Goal: Find specific page/section: Find specific page/section

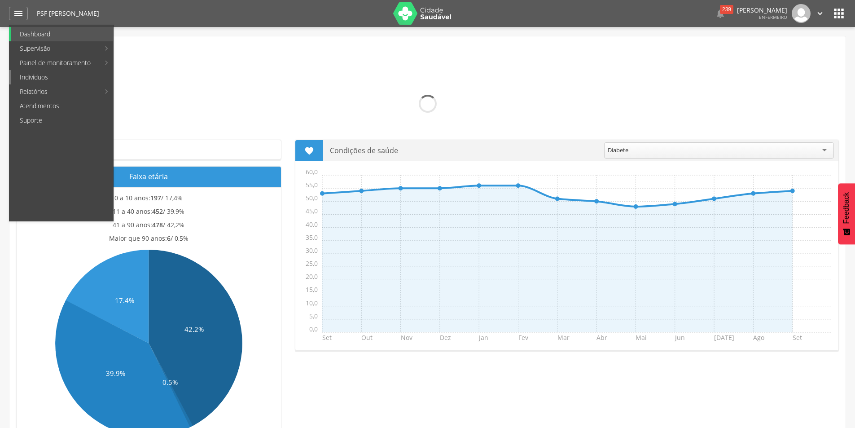
click at [39, 80] on link "Indivíduos" at bounding box center [62, 77] width 102 height 14
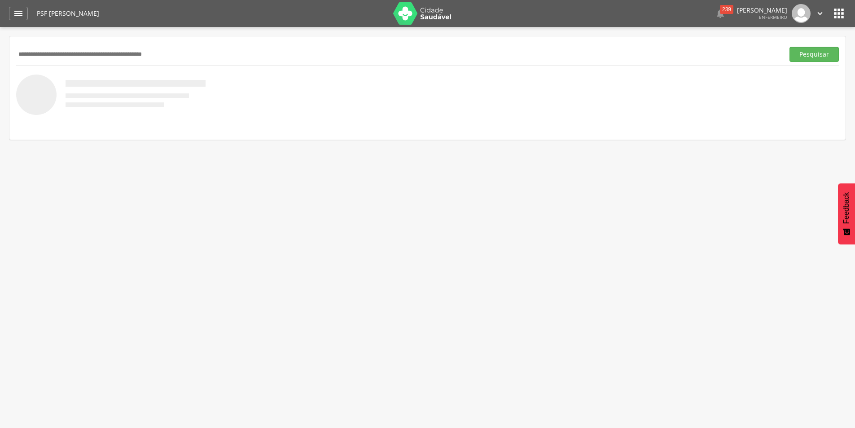
click at [48, 50] on input "text" at bounding box center [398, 54] width 765 height 15
type input "*******"
click at [790, 47] on button "Pesquisar" at bounding box center [814, 54] width 49 height 15
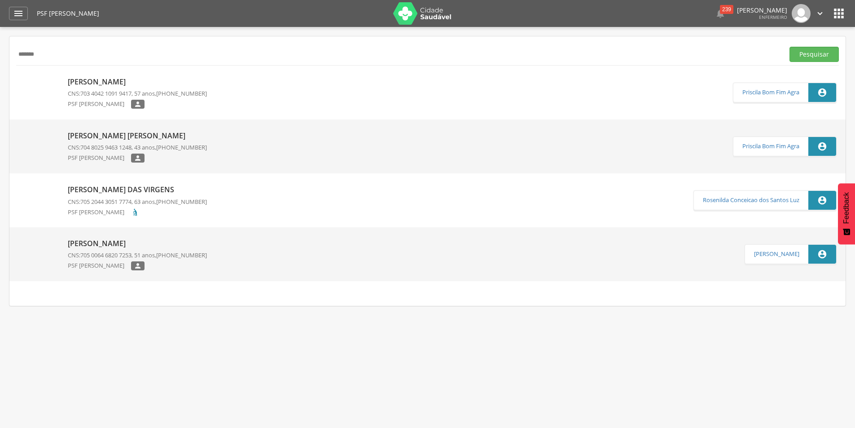
click at [125, 82] on p "[PERSON_NAME]" at bounding box center [137, 82] width 139 height 10
type input "**********"
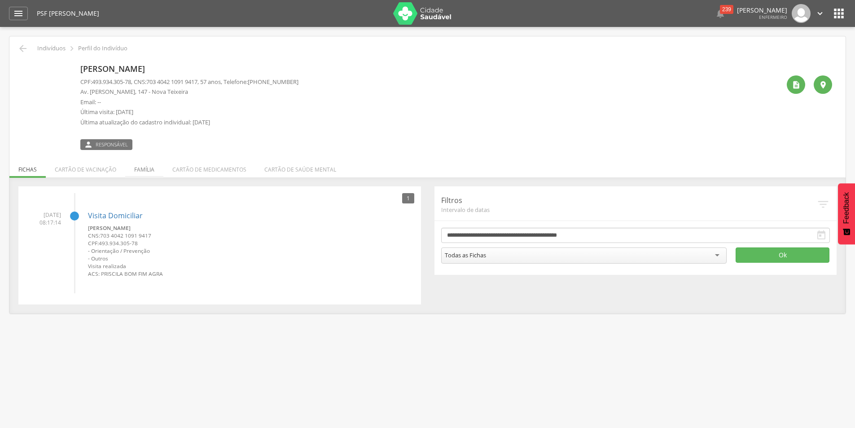
click at [145, 169] on li "Família" at bounding box center [144, 167] width 38 height 21
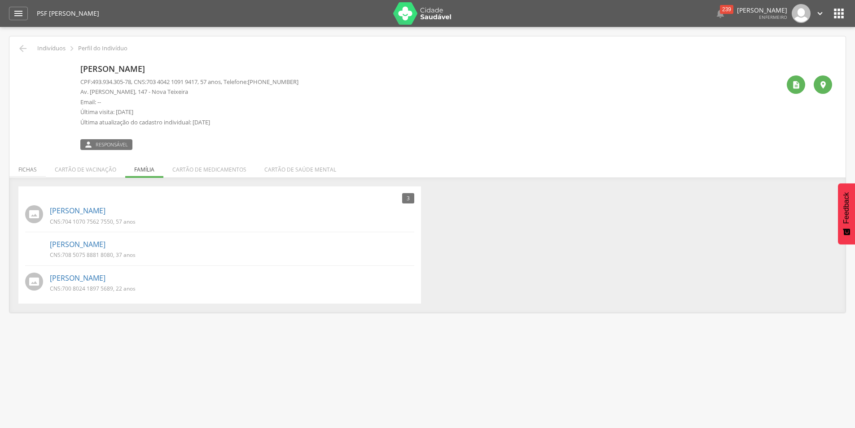
click at [26, 166] on li "Fichas" at bounding box center [27, 167] width 36 height 21
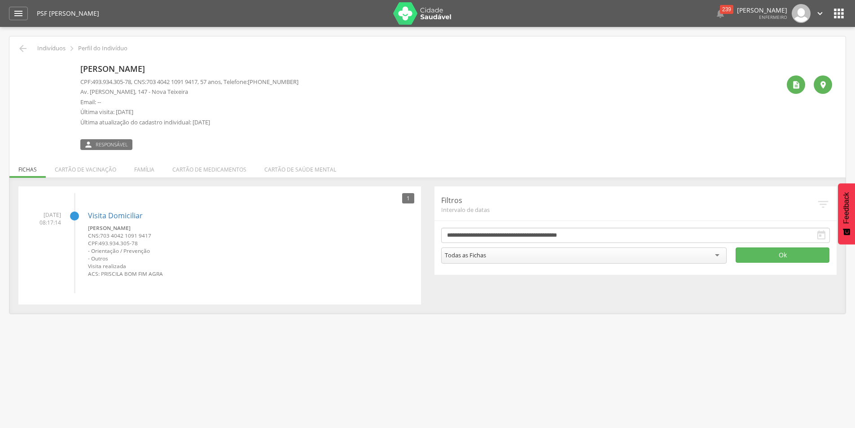
click at [314, 219] on h4 "Visita Domiciliar" at bounding box center [251, 216] width 326 height 8
click at [16, 16] on icon "" at bounding box center [18, 13] width 11 height 11
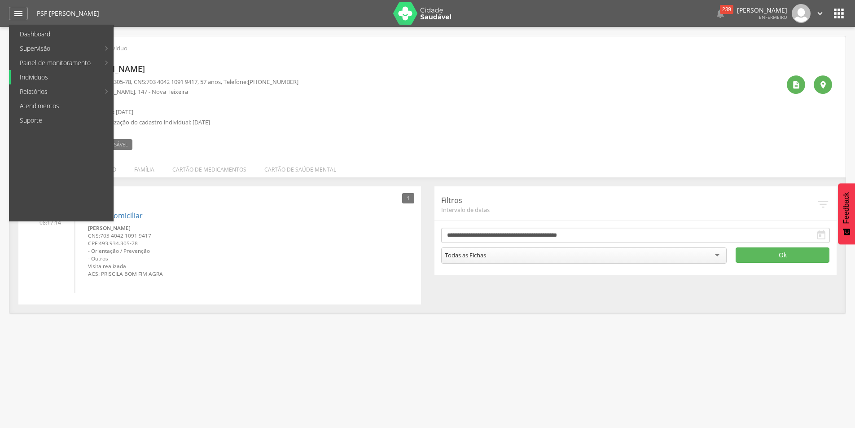
click at [43, 79] on link "Indivíduos" at bounding box center [62, 77] width 102 height 14
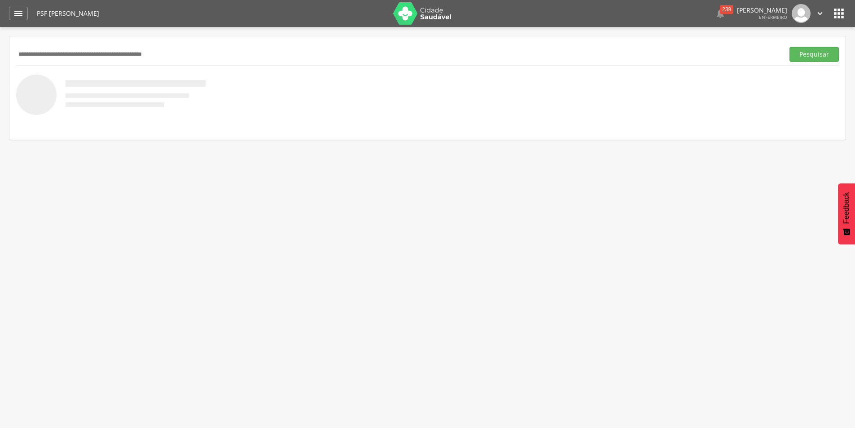
click at [125, 53] on input "text" at bounding box center [398, 54] width 765 height 15
type input "********"
click at [790, 47] on button "Pesquisar" at bounding box center [814, 54] width 49 height 15
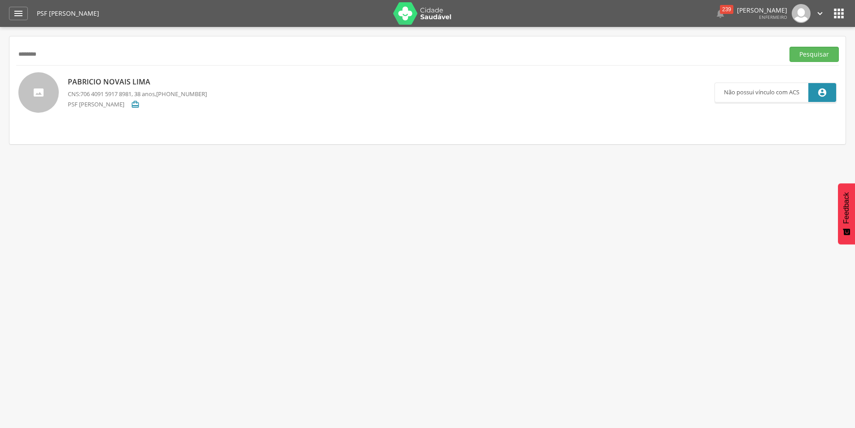
drag, startPoint x: 598, startPoint y: 321, endPoint x: 785, endPoint y: 390, distance: 199.6
click at [599, 321] on div " Supervisão  Distritos  Ubs Coordenador: - [PERSON_NAME] / BA Intervalo de T…" at bounding box center [427, 241] width 855 height 428
click at [619, 348] on div " Supervisão  Distritos  Ubs Coordenador: - [PERSON_NAME] / BA Intervalo de T…" at bounding box center [427, 241] width 855 height 428
click at [98, 75] on div "[PERSON_NAME] Lima CNS: 706 4091 5917 8981 , 38 anos, [PHONE_NUMBER] PSF Nova T…" at bounding box center [137, 92] width 139 height 36
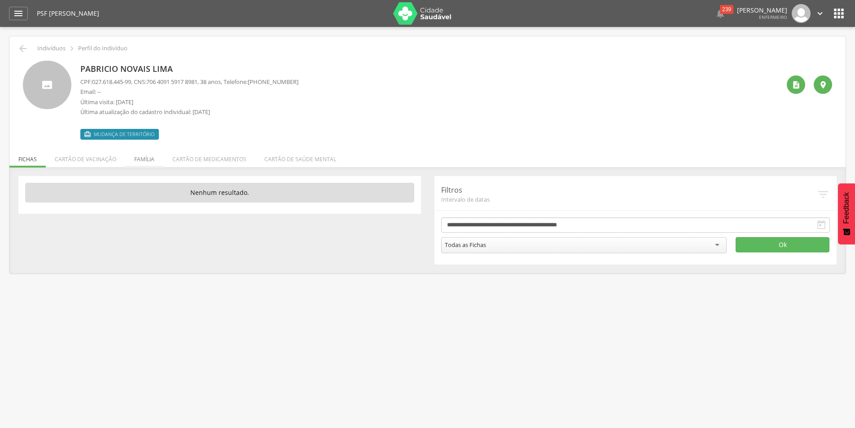
click at [141, 157] on li "Família" at bounding box center [144, 156] width 38 height 21
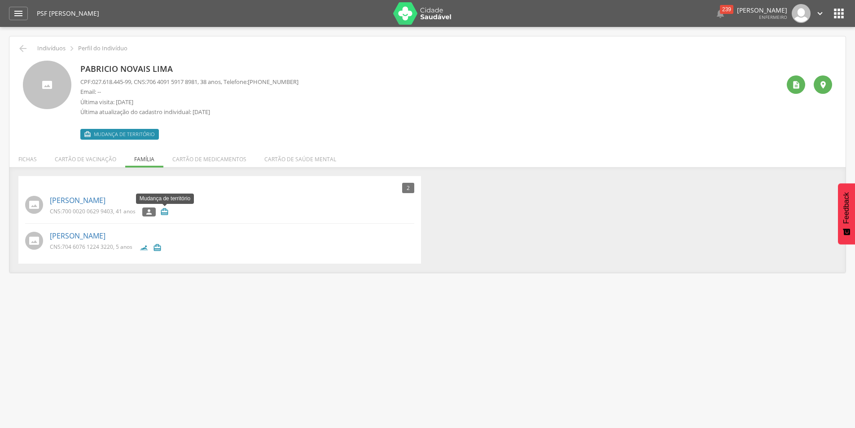
click at [167, 212] on icon "" at bounding box center [164, 211] width 9 height 9
click at [166, 213] on icon "" at bounding box center [164, 211] width 9 height 9
click at [843, 18] on icon "" at bounding box center [839, 13] width 14 height 14
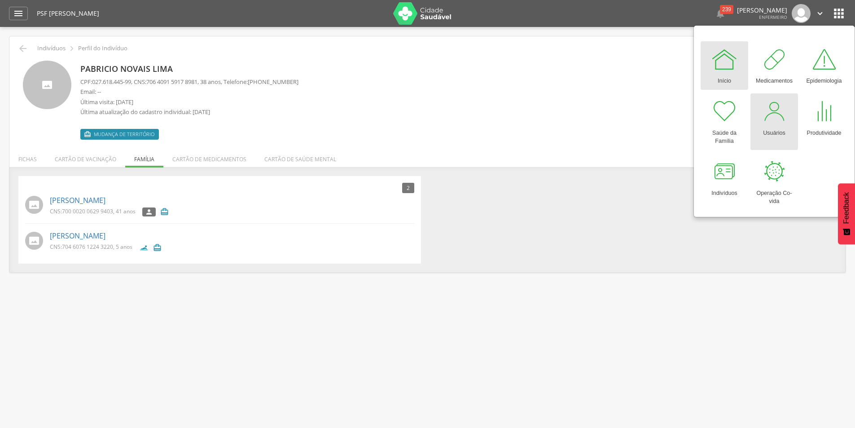
click at [782, 126] on div "Usuários" at bounding box center [774, 131] width 22 height 13
